Goal: Transaction & Acquisition: Download file/media

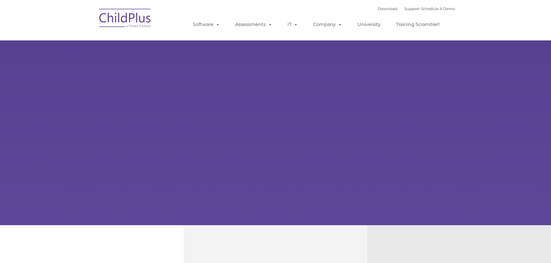
type input ""
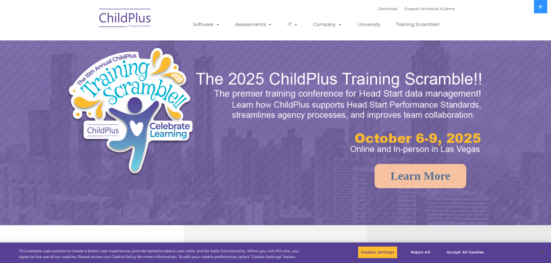
select select "MEDIUM"
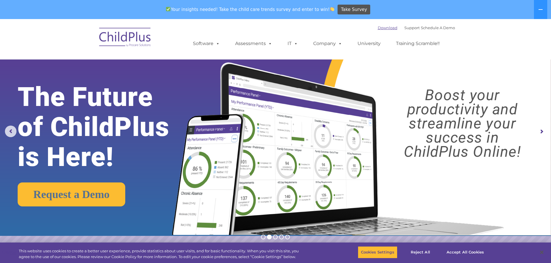
click at [380, 29] on link "Download" at bounding box center [388, 27] width 20 height 5
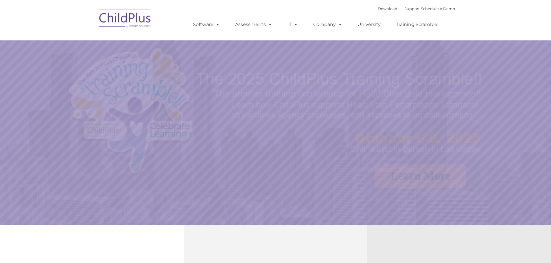
select select "MEDIUM"
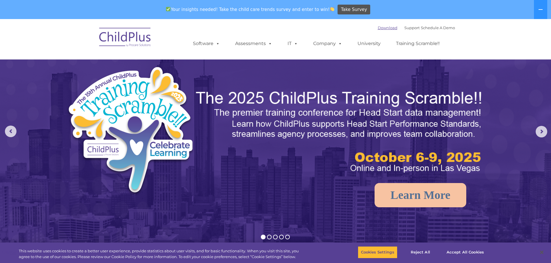
click at [378, 27] on link "Download" at bounding box center [388, 27] width 20 height 5
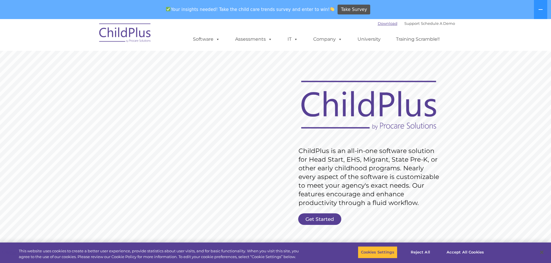
click at [384, 25] on link "Download" at bounding box center [388, 23] width 20 height 5
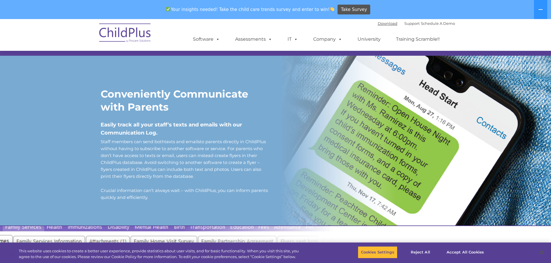
scroll to position [455, 0]
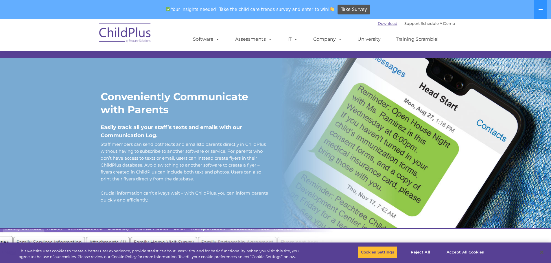
click at [378, 23] on link "Download" at bounding box center [388, 23] width 20 height 5
click at [378, 22] on link "Download" at bounding box center [388, 23] width 20 height 5
click at [383, 23] on link "Download" at bounding box center [388, 23] width 20 height 5
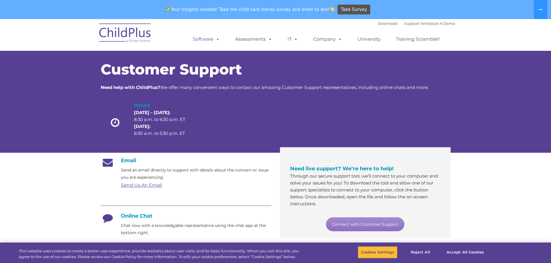
click at [215, 38] on span at bounding box center [216, 38] width 6 height 5
click at [380, 23] on link "Download" at bounding box center [388, 23] width 20 height 5
